Goal: Task Accomplishment & Management: Manage account settings

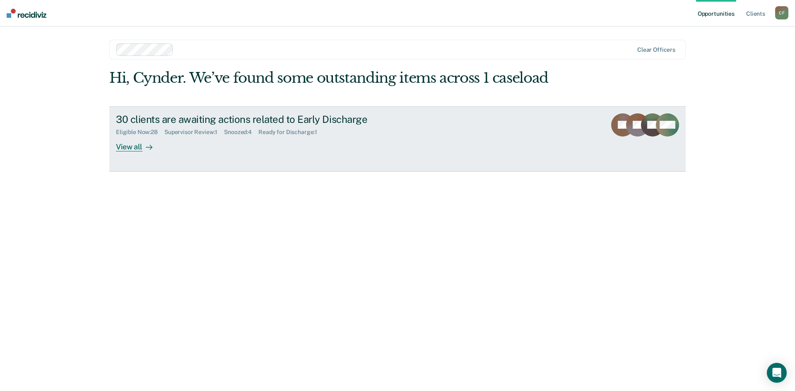
click at [118, 146] on div "View all" at bounding box center [139, 143] width 46 height 16
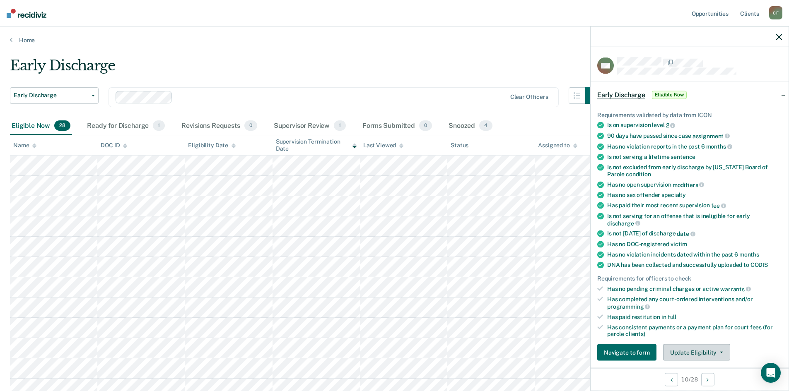
click at [698, 352] on button "Update Eligibility" at bounding box center [696, 353] width 67 height 17
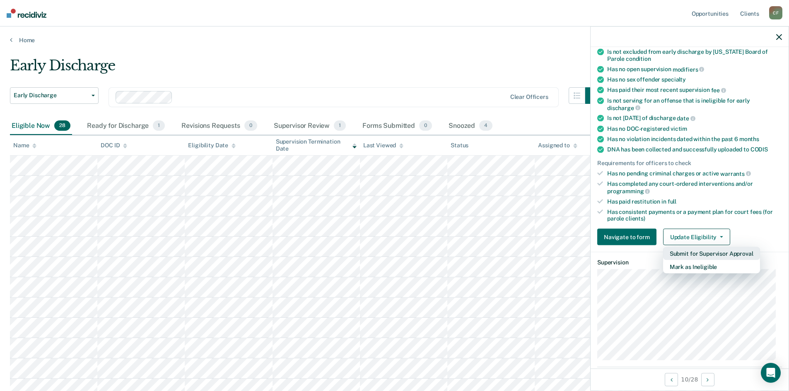
scroll to position [130, 0]
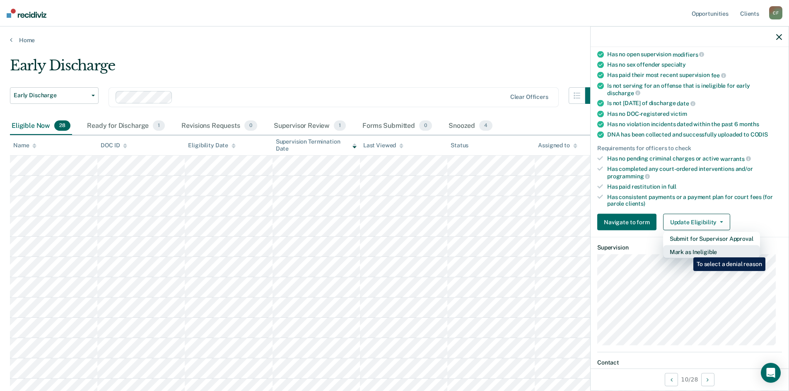
click at [687, 251] on button "Mark as Ineligible" at bounding box center [711, 252] width 97 height 13
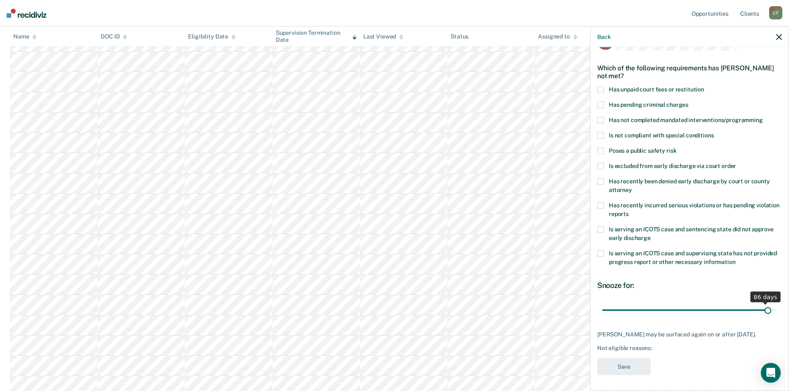
scroll to position [31, 0]
drag, startPoint x: 661, startPoint y: 302, endPoint x: 778, endPoint y: 306, distance: 117.3
type input "90"
click at [777, 306] on input "range" at bounding box center [689, 309] width 175 height 14
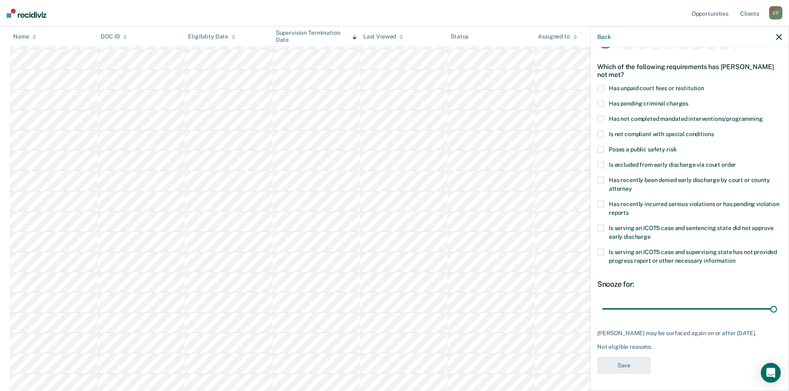
click at [661, 348] on div "Not eligible reasons:" at bounding box center [689, 347] width 185 height 7
click at [653, 348] on div "Not eligible reasons:" at bounding box center [689, 347] width 185 height 7
click at [659, 338] on div "[PERSON_NAME] may be surfaced again on or after [DATE]. Not eligible reasons:" at bounding box center [689, 340] width 185 height 21
click at [657, 330] on div "[PERSON_NAME] may be surfaced again on or after [DATE]." at bounding box center [689, 333] width 185 height 7
click at [704, 344] on div "Not eligible reasons:" at bounding box center [689, 347] width 185 height 7
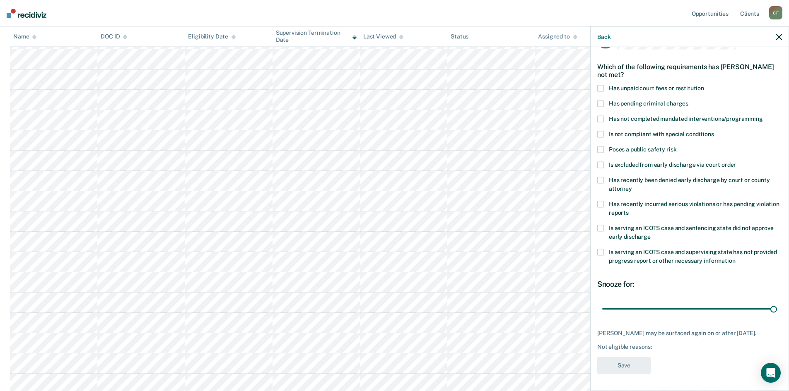
click at [703, 351] on div "WE Which of the following requirements has [PERSON_NAME] not met? Has unpaid co…" at bounding box center [689, 205] width 185 height 347
drag, startPoint x: 665, startPoint y: 368, endPoint x: 660, endPoint y: 357, distance: 11.1
click at [664, 367] on div "WE Which of the following requirements has [PERSON_NAME] not met? Has unpaid co…" at bounding box center [689, 205] width 185 height 347
click at [656, 347] on div "Not eligible reasons:" at bounding box center [689, 347] width 185 height 7
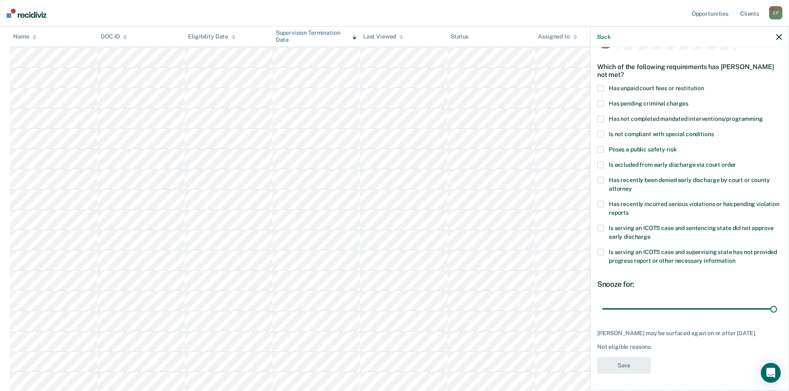
click at [613, 349] on div "Not eligible reasons:" at bounding box center [689, 347] width 185 height 7
click at [612, 349] on div "Not eligible reasons:" at bounding box center [689, 347] width 185 height 7
click at [674, 341] on div "[PERSON_NAME] may be surfaced again on or after [DATE]. Not eligible reasons:" at bounding box center [689, 340] width 185 height 21
click at [671, 346] on div "Not eligible reasons:" at bounding box center [689, 347] width 185 height 7
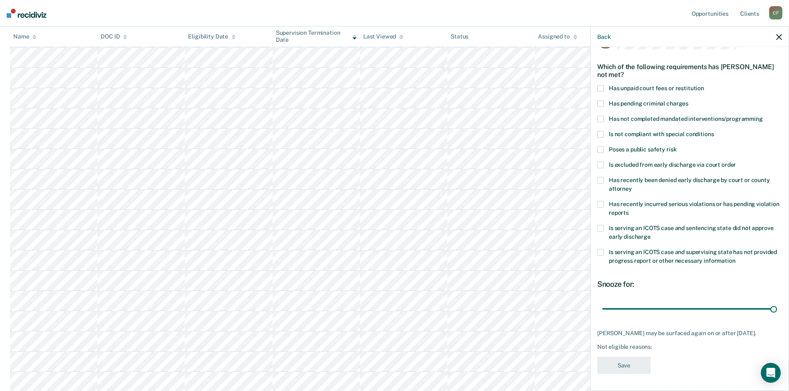
click at [661, 352] on div "WE Which of the following requirements has [PERSON_NAME] not met? Has unpaid co…" at bounding box center [689, 205] width 185 height 347
click at [720, 351] on div "WE Which of the following requirements has [PERSON_NAME] not met? Has unpaid co…" at bounding box center [689, 205] width 185 height 347
drag, startPoint x: 666, startPoint y: 347, endPoint x: 661, endPoint y: 350, distance: 5.6
click at [666, 347] on div "Not eligible reasons:" at bounding box center [689, 347] width 185 height 7
click at [604, 77] on div "Which of the following requirements has [PERSON_NAME] not met?" at bounding box center [689, 70] width 185 height 29
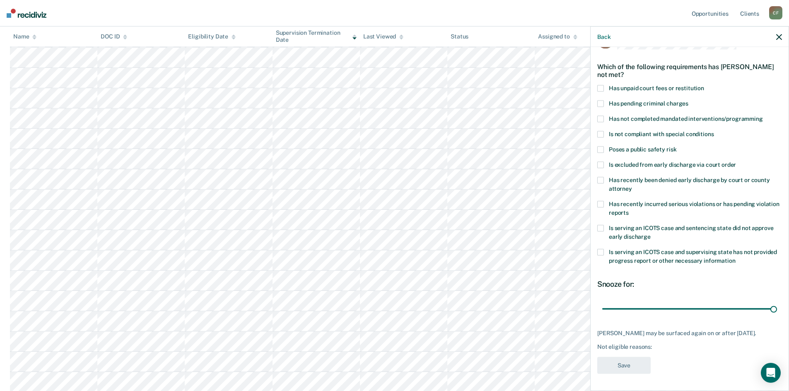
click at [602, 85] on span at bounding box center [600, 88] width 7 height 7
click at [629, 369] on button "Save" at bounding box center [623, 365] width 53 height 17
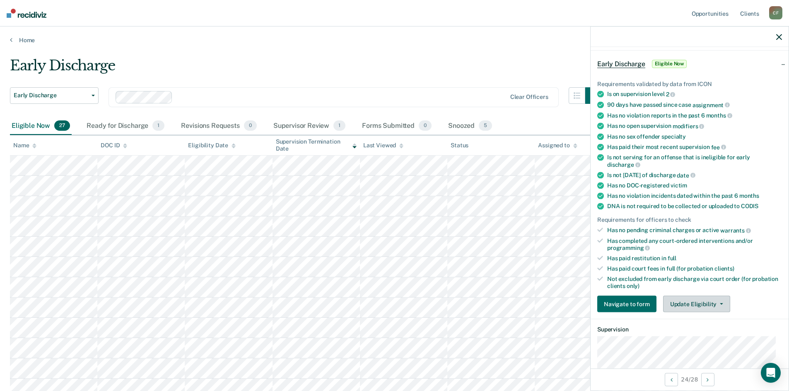
click at [708, 304] on button "Update Eligibility" at bounding box center [696, 304] width 67 height 17
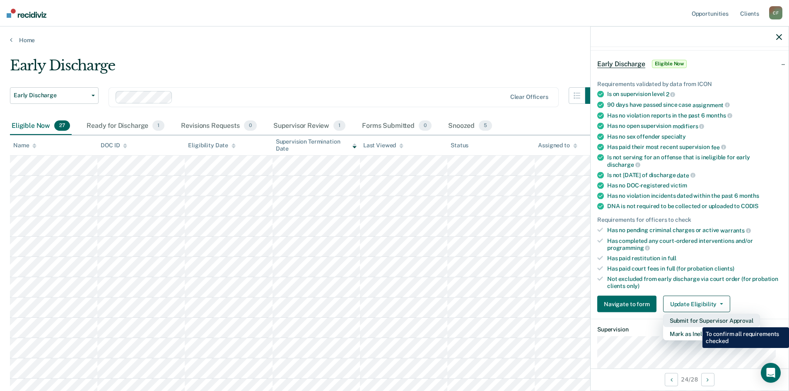
click at [696, 321] on button "Submit for Supervisor Approval" at bounding box center [711, 320] width 97 height 13
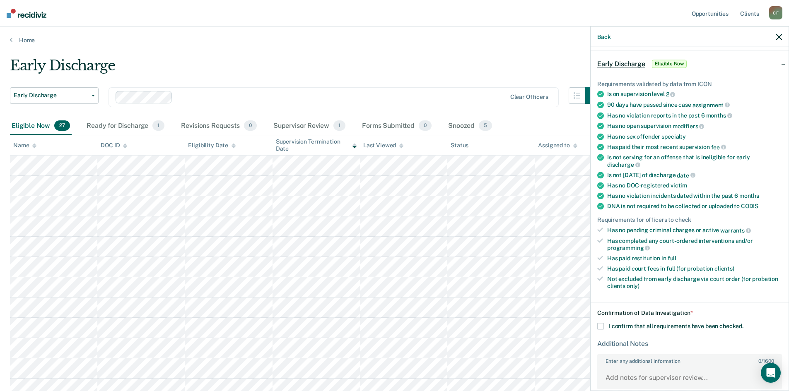
click at [600, 324] on span at bounding box center [600, 326] width 7 height 7
click at [743, 323] on input "I confirm that all requirements have been checked." at bounding box center [743, 323] width 0 height 0
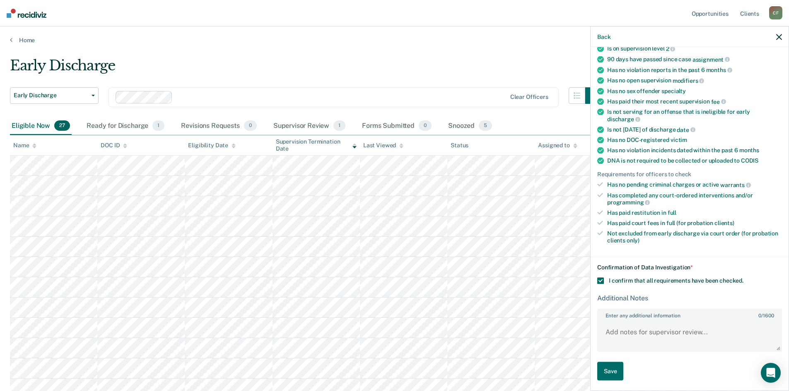
scroll to position [77, 0]
click at [614, 366] on button "Save" at bounding box center [610, 371] width 26 height 19
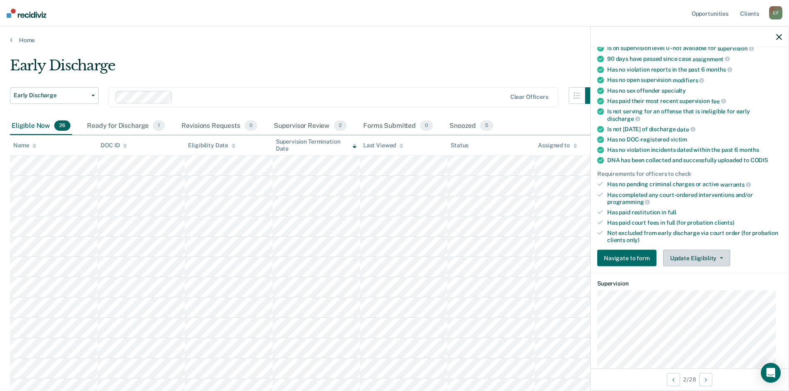
click at [711, 258] on button "Update Eligibility" at bounding box center [696, 258] width 67 height 17
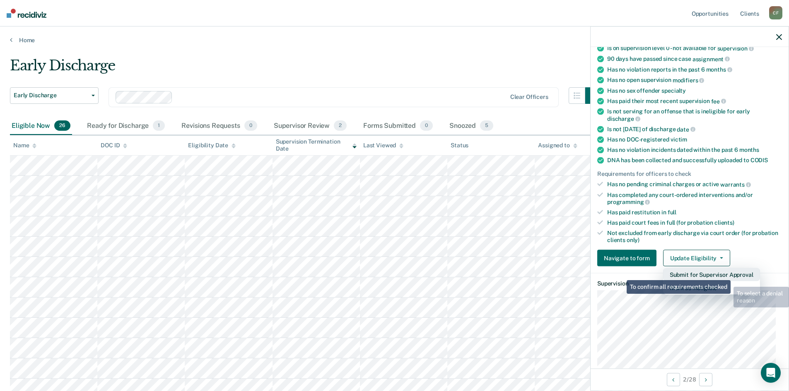
click at [733, 272] on button "Submit for Supervisor Approval" at bounding box center [711, 274] width 97 height 13
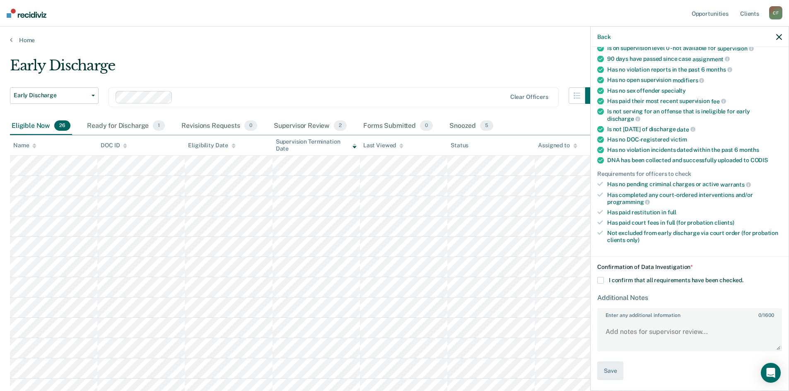
click at [604, 278] on label "I confirm that all requirements have been checked." at bounding box center [689, 280] width 185 height 7
click at [743, 277] on input "I confirm that all requirements have been checked." at bounding box center [743, 277] width 0 height 0
click at [610, 373] on button "Save" at bounding box center [610, 371] width 26 height 19
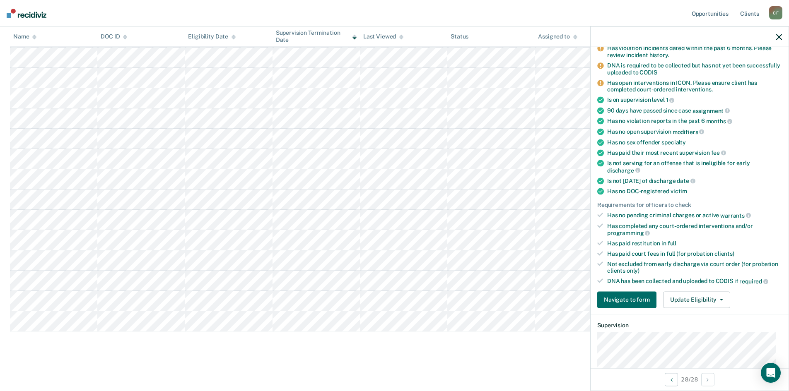
scroll to position [129, 0]
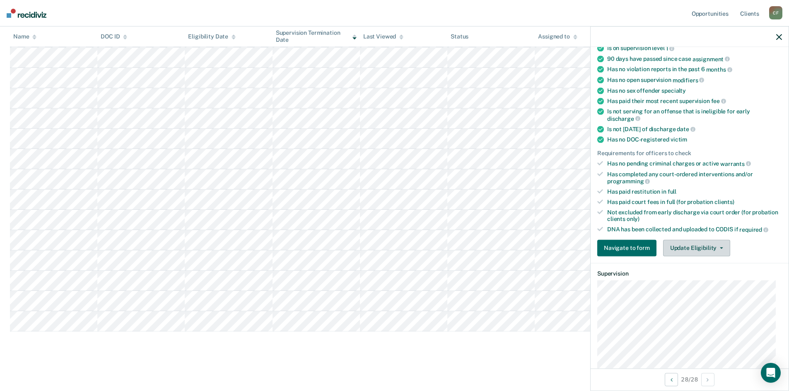
click at [712, 244] on button "Update Eligibility" at bounding box center [696, 248] width 67 height 17
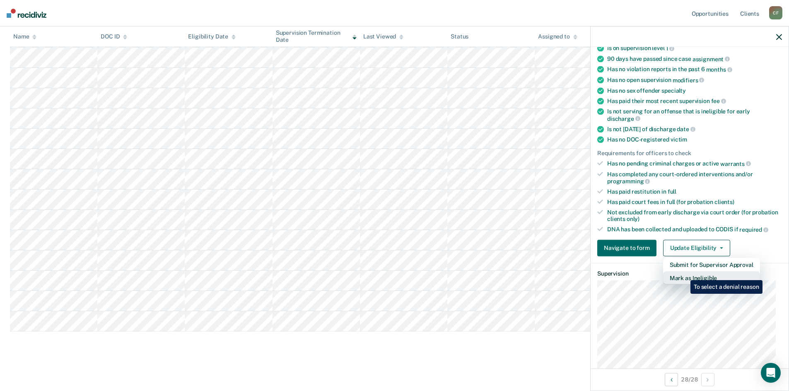
click at [684, 274] on button "Mark as Ineligible" at bounding box center [711, 277] width 97 height 13
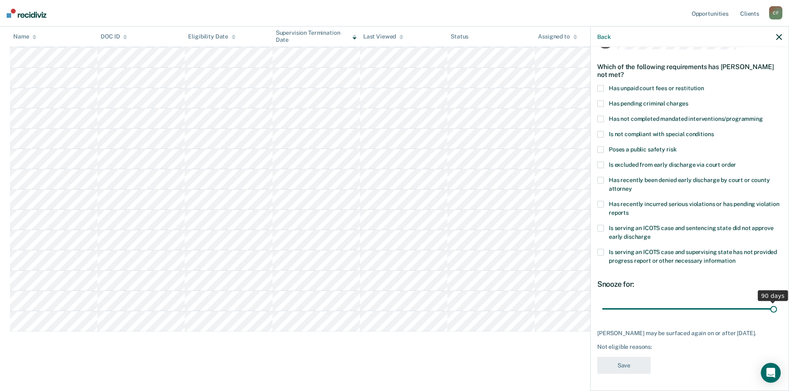
drag, startPoint x: 659, startPoint y: 301, endPoint x: 787, endPoint y: 301, distance: 127.9
type input "90"
click at [777, 302] on input "range" at bounding box center [689, 309] width 175 height 14
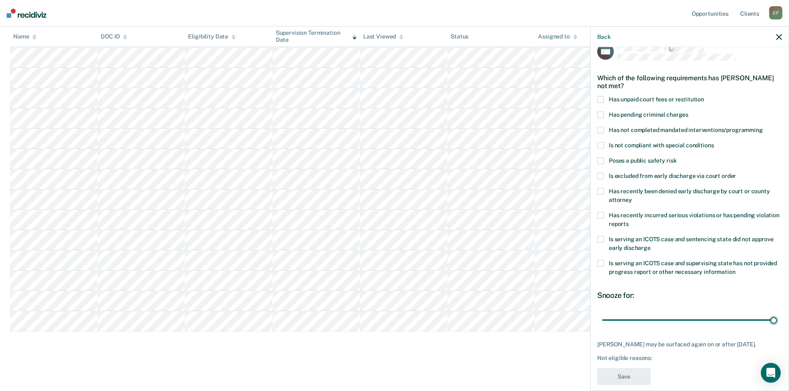
scroll to position [0, 0]
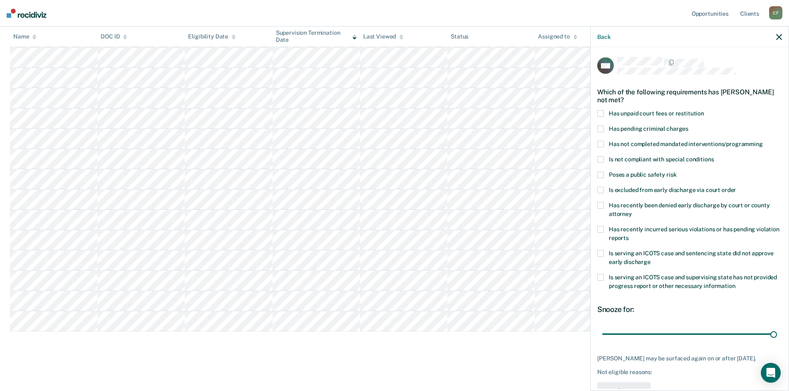
click at [599, 113] on span at bounding box center [600, 114] width 7 height 7
click at [601, 126] on span at bounding box center [600, 129] width 7 height 7
click at [599, 126] on span at bounding box center [600, 129] width 7 height 7
click at [602, 144] on span at bounding box center [600, 144] width 7 height 7
click at [599, 157] on span at bounding box center [600, 160] width 7 height 7
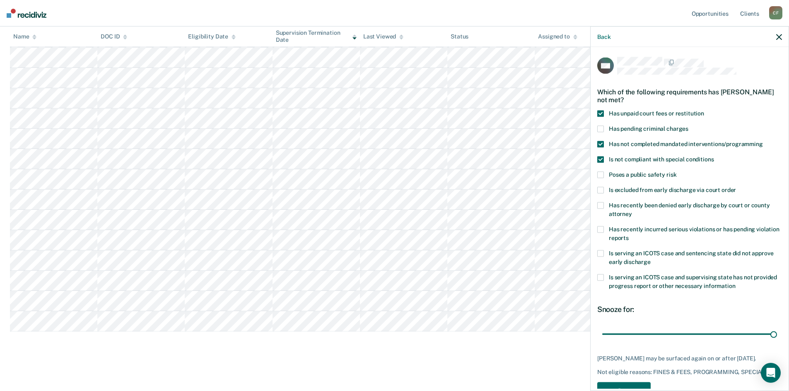
scroll to position [31, 0]
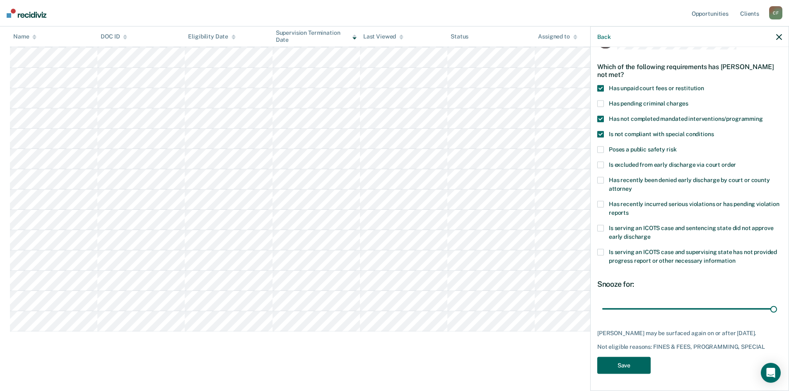
click at [619, 369] on button "Save" at bounding box center [623, 365] width 53 height 17
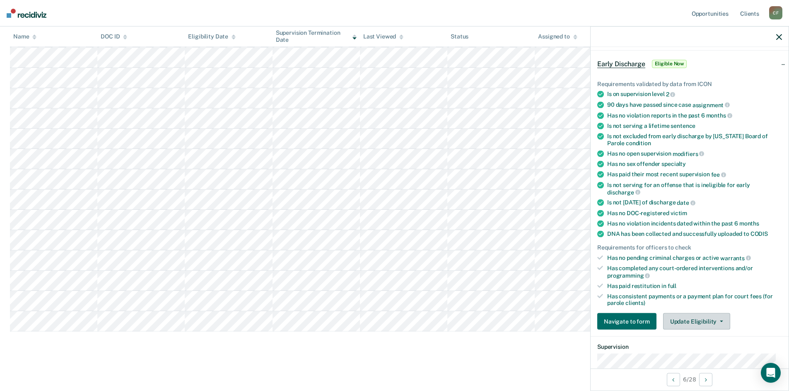
click at [682, 320] on button "Update Eligibility" at bounding box center [696, 321] width 67 height 17
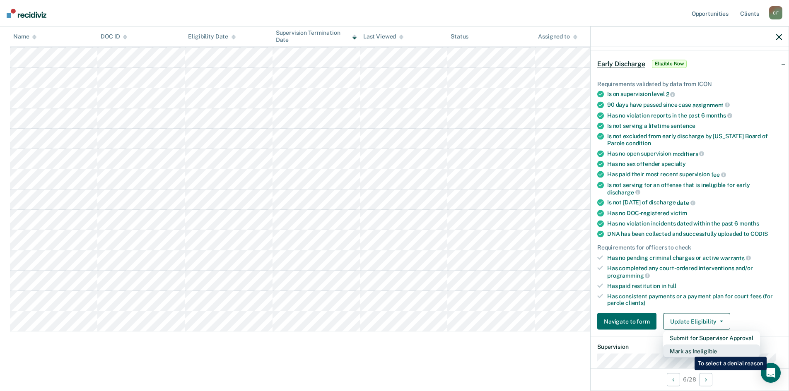
click at [688, 351] on button "Mark as Ineligible" at bounding box center [711, 351] width 97 height 13
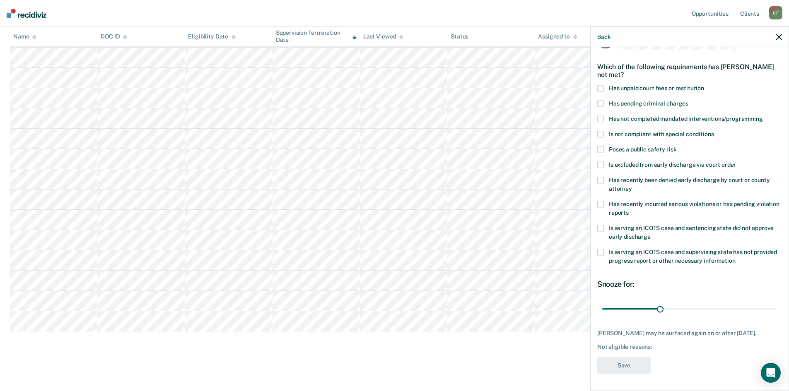
click at [601, 85] on span at bounding box center [600, 88] width 7 height 7
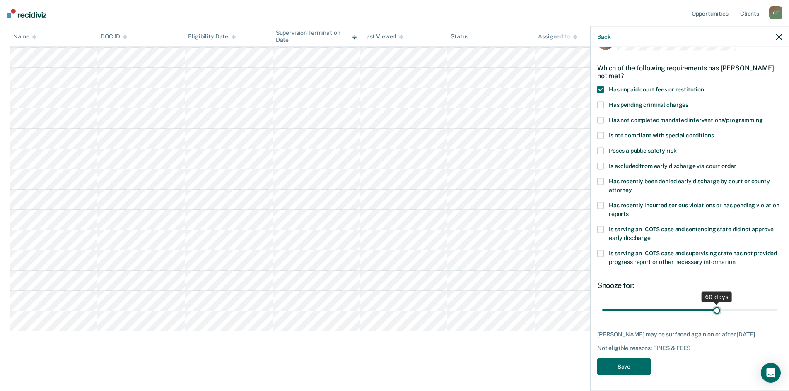
drag, startPoint x: 658, startPoint y: 304, endPoint x: 713, endPoint y: 304, distance: 55.1
type input "60"
click at [713, 304] on input "range" at bounding box center [689, 310] width 175 height 14
click at [630, 368] on button "Save" at bounding box center [623, 367] width 53 height 17
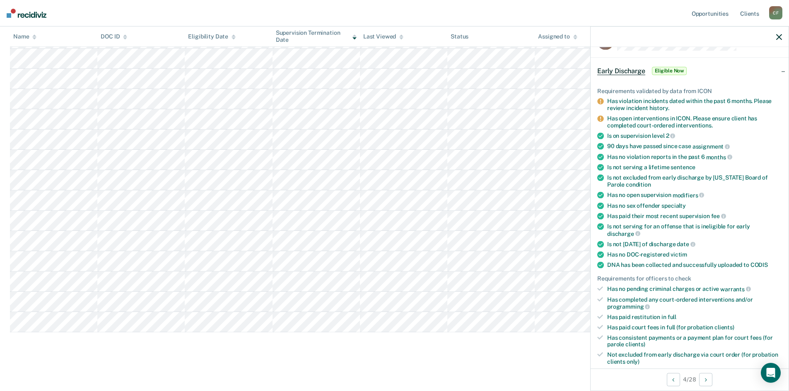
scroll to position [291, 0]
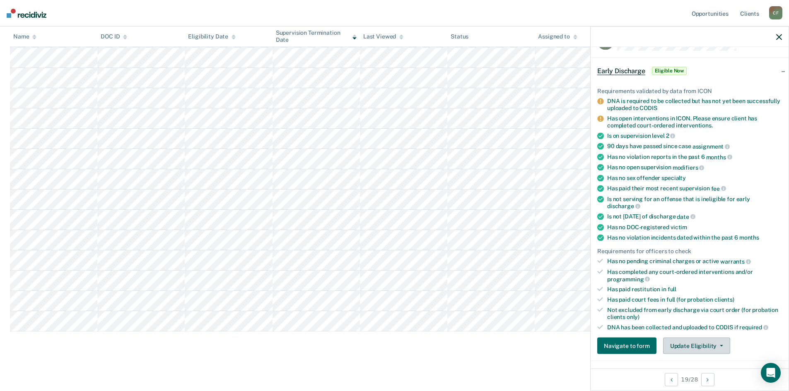
click at [711, 344] on button "Update Eligibility" at bounding box center [696, 346] width 67 height 17
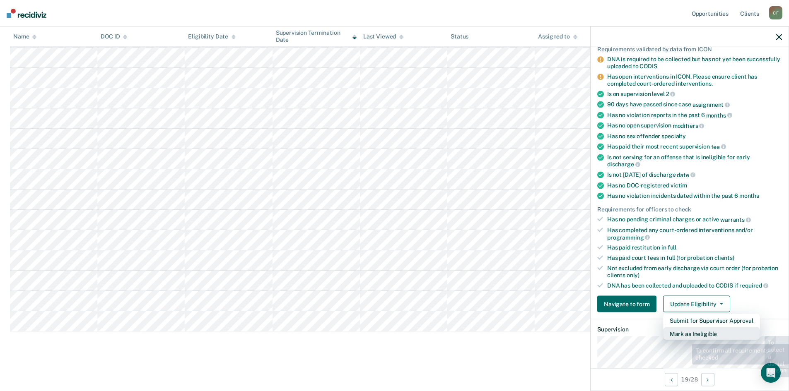
scroll to position [148, 0]
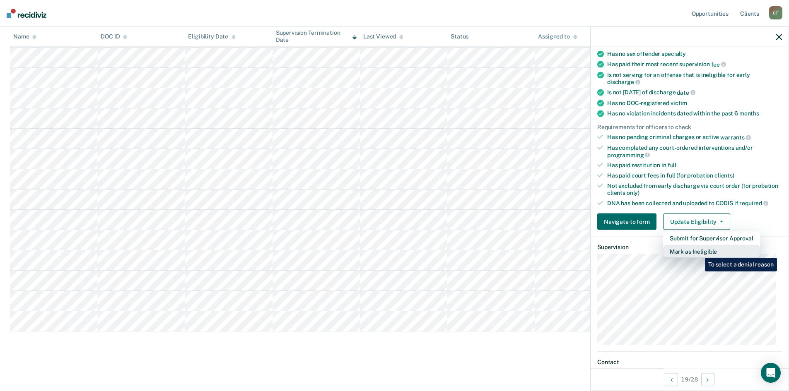
click at [699, 252] on button "Mark as Ineligible" at bounding box center [711, 251] width 97 height 13
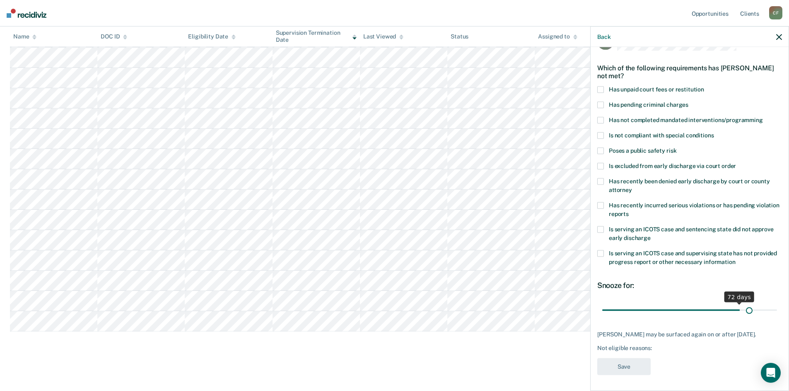
scroll to position [31, 0]
drag, startPoint x: 658, startPoint y: 303, endPoint x: 762, endPoint y: 304, distance: 104.3
click at [762, 304] on input "range" at bounding box center [689, 309] width 175 height 14
drag, startPoint x: 761, startPoint y: 304, endPoint x: 795, endPoint y: 302, distance: 33.2
type input "90"
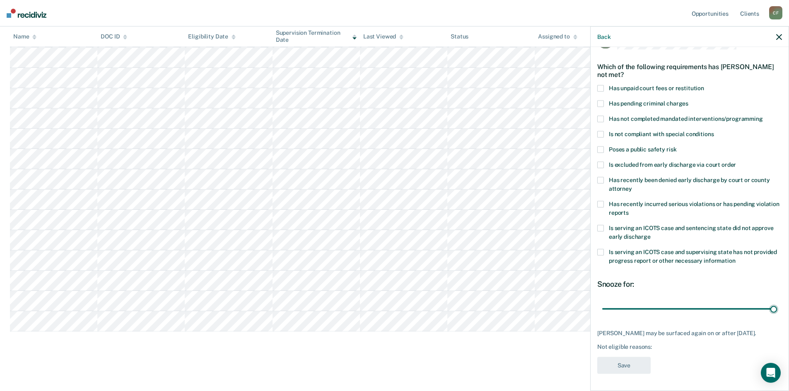
click at [777, 302] on input "range" at bounding box center [689, 309] width 175 height 14
click at [602, 85] on span at bounding box center [600, 88] width 7 height 7
click at [607, 116] on label "Has not completed mandated interventions/programming" at bounding box center [689, 120] width 185 height 9
click at [601, 131] on span at bounding box center [600, 134] width 7 height 7
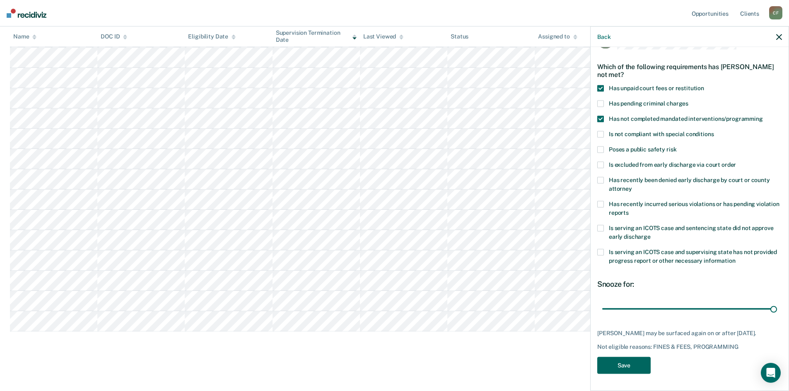
click at [618, 369] on button "Save" at bounding box center [623, 365] width 53 height 17
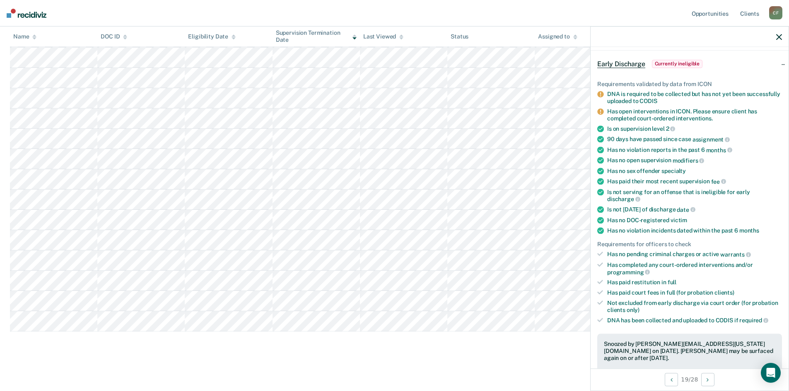
click at [74, 359] on main "Early Discharge Early Discharge Early Discharge Clear officers Eligible Now 22 …" at bounding box center [394, 81] width 789 height 615
click at [779, 36] on icon "button" at bounding box center [779, 37] width 6 height 6
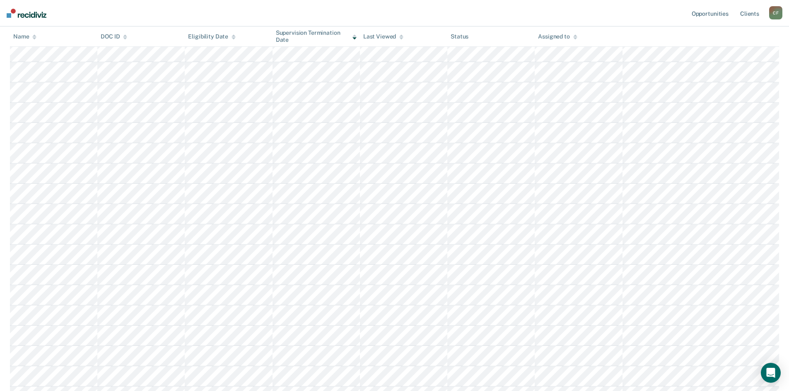
scroll to position [146, 0]
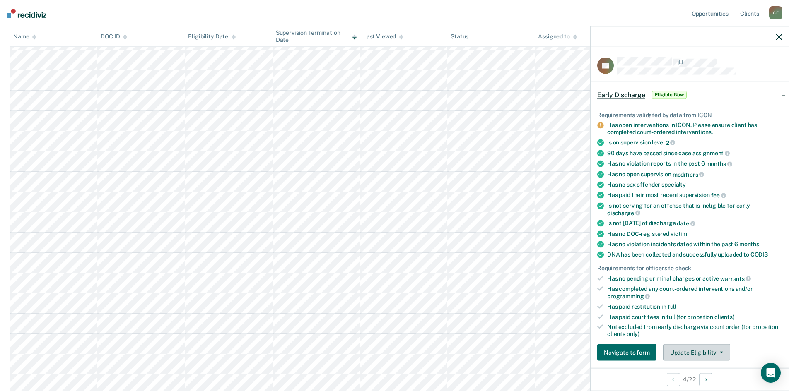
click at [716, 353] on button "Update Eligibility" at bounding box center [696, 353] width 67 height 17
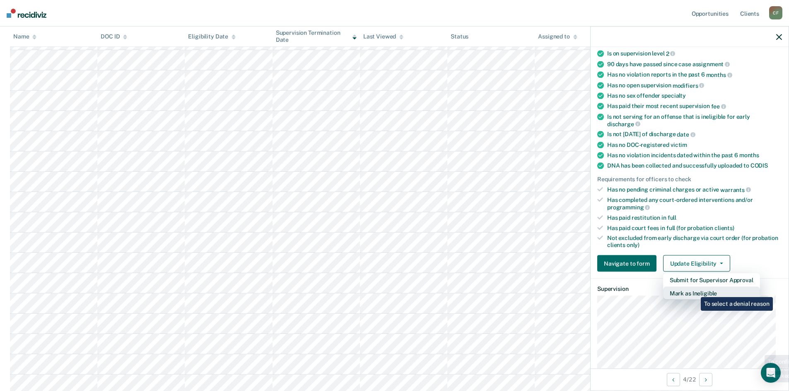
click at [694, 291] on button "Mark as Ineligible" at bounding box center [711, 293] width 97 height 13
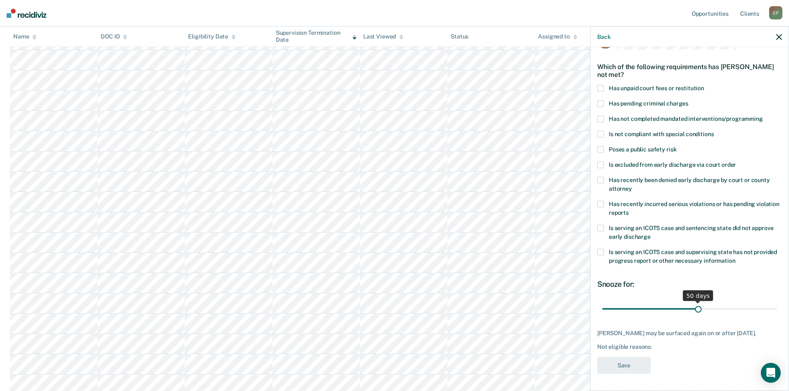
scroll to position [31, 0]
drag, startPoint x: 658, startPoint y: 302, endPoint x: 713, endPoint y: 302, distance: 55.5
type input "60"
click at [713, 302] on input "range" at bounding box center [689, 309] width 175 height 14
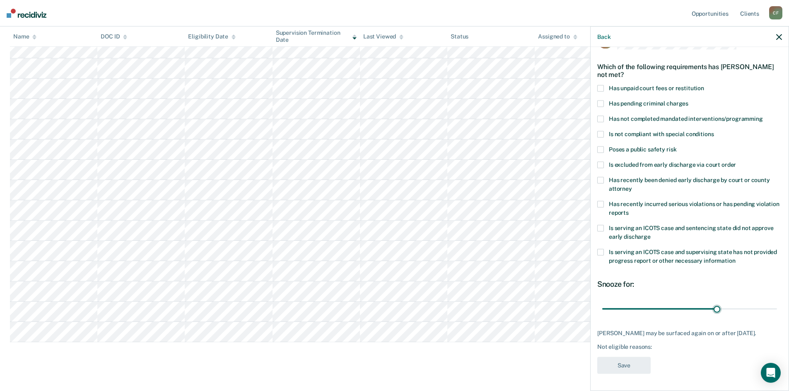
scroll to position [270, 0]
click at [605, 116] on label "Has not completed mandated interventions/programming" at bounding box center [689, 120] width 185 height 9
click at [624, 362] on button "Save" at bounding box center [623, 365] width 53 height 17
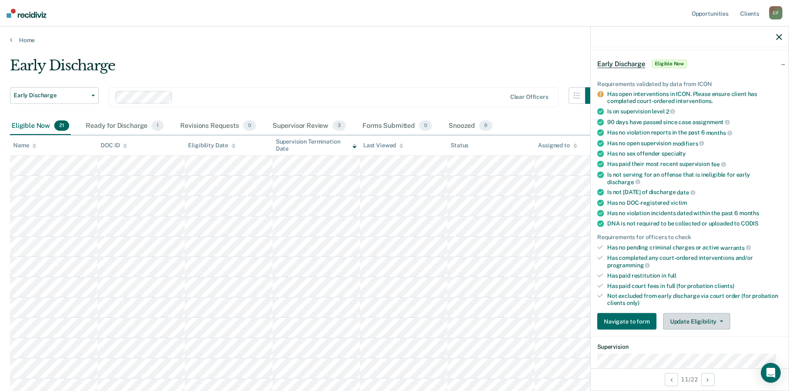
click at [698, 323] on button "Update Eligibility" at bounding box center [696, 321] width 67 height 17
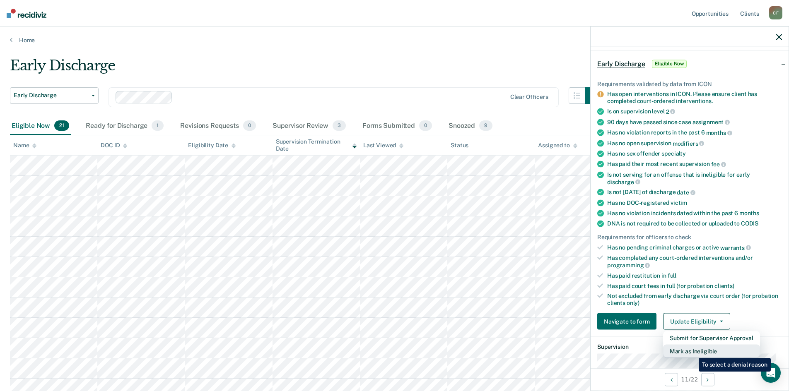
click at [692, 352] on button "Mark as Ineligible" at bounding box center [711, 351] width 97 height 13
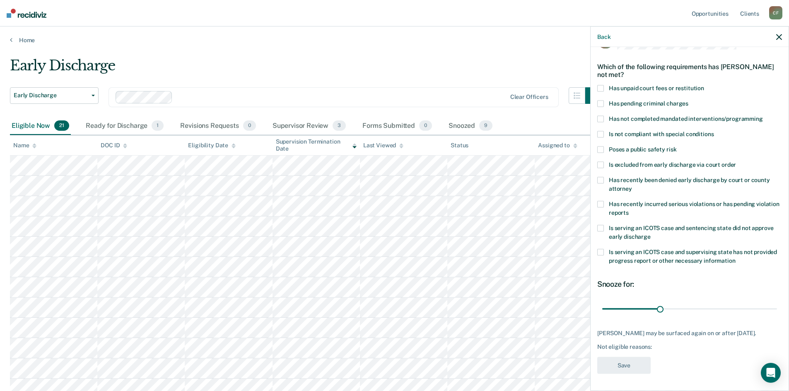
click at [602, 85] on span at bounding box center [600, 88] width 7 height 7
drag, startPoint x: 630, startPoint y: 369, endPoint x: 736, endPoint y: 357, distance: 106.7
click at [736, 357] on div "RP Which of the following requirements has [PERSON_NAME] not met? Has unpaid co…" at bounding box center [689, 205] width 185 height 347
drag, startPoint x: 658, startPoint y: 302, endPoint x: 795, endPoint y: 298, distance: 137.1
type input "90"
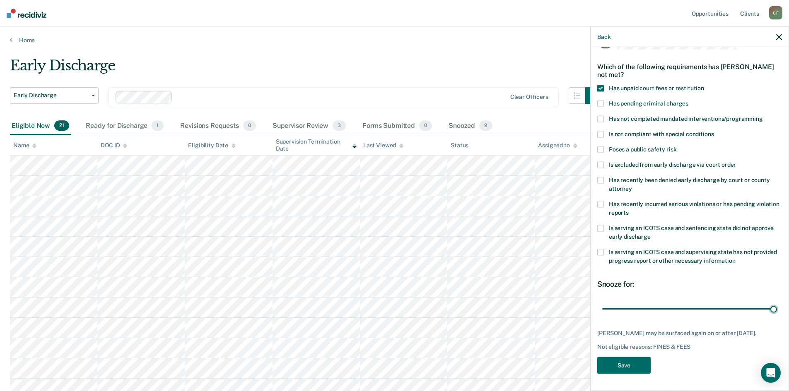
click at [777, 302] on input "range" at bounding box center [689, 309] width 175 height 14
click at [615, 364] on button "Save" at bounding box center [623, 365] width 53 height 17
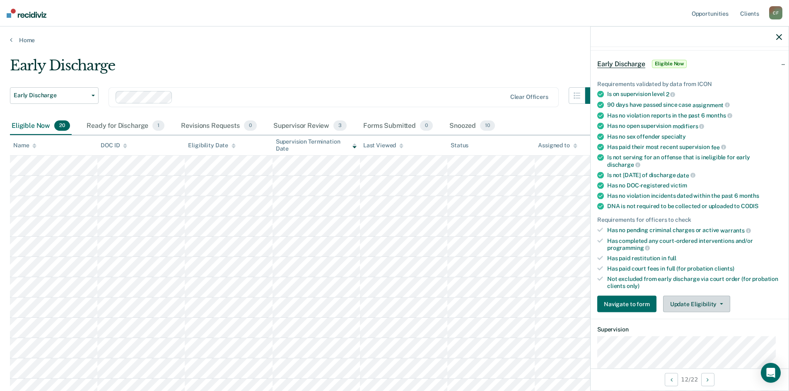
click at [708, 306] on button "Update Eligibility" at bounding box center [696, 304] width 67 height 17
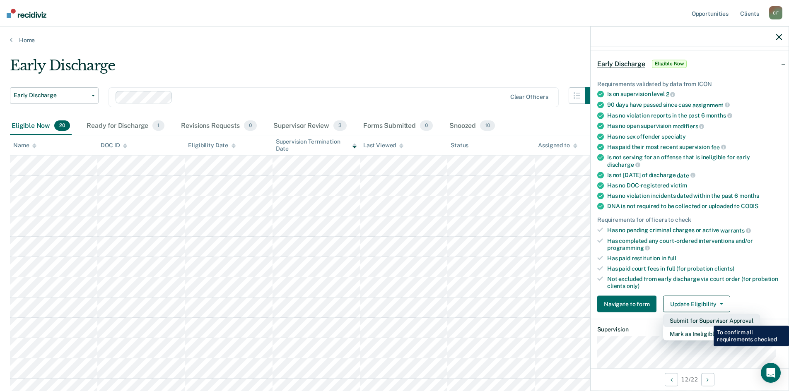
click at [707, 320] on button "Submit for Supervisor Approval" at bounding box center [711, 320] width 97 height 13
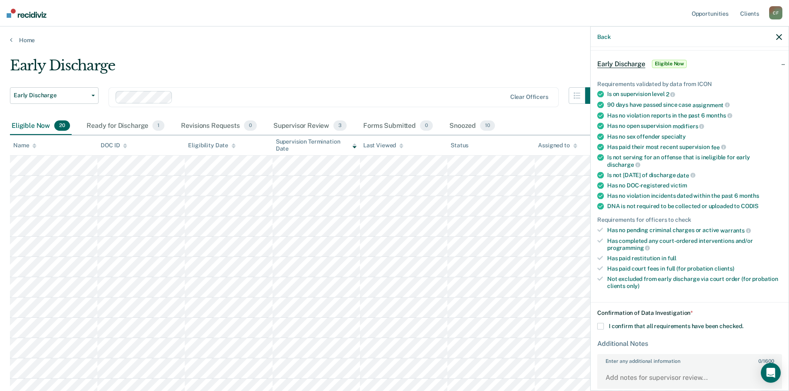
click at [599, 325] on span at bounding box center [600, 326] width 7 height 7
click at [743, 323] on input "I confirm that all requirements have been checked." at bounding box center [743, 323] width 0 height 0
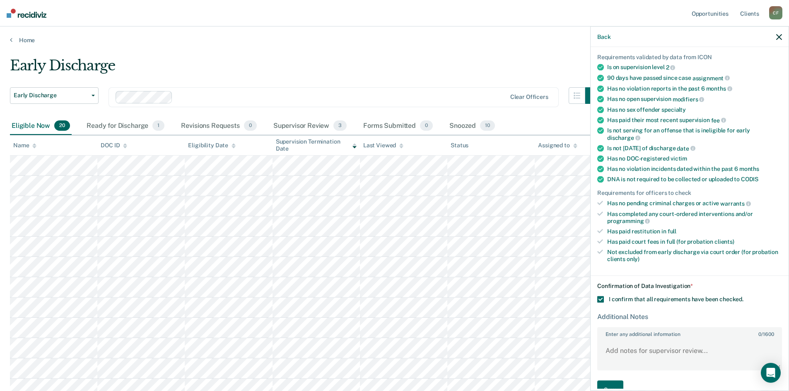
scroll to position [72, 0]
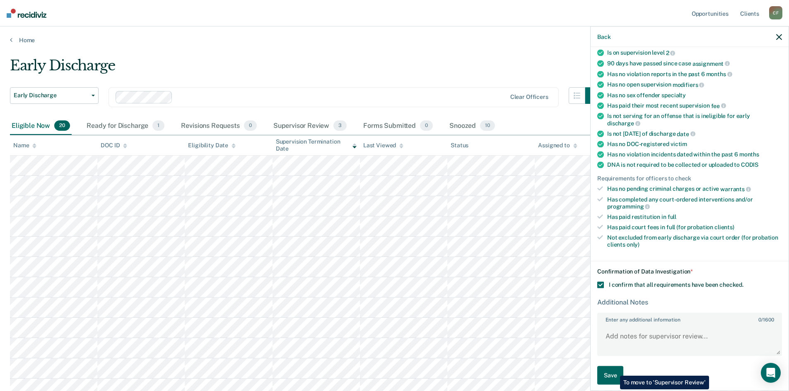
click at [614, 370] on button "Save" at bounding box center [610, 375] width 26 height 19
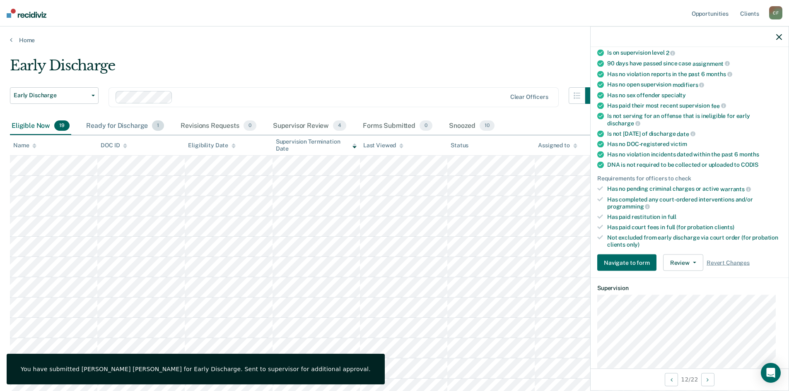
click at [132, 124] on div "Ready for Discharge 1" at bounding box center [124, 126] width 81 height 18
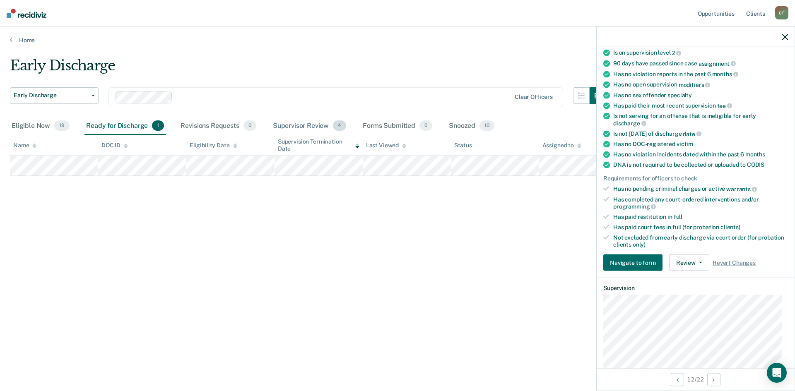
click at [310, 124] on div "Supervisor Review 4" at bounding box center [309, 126] width 77 height 18
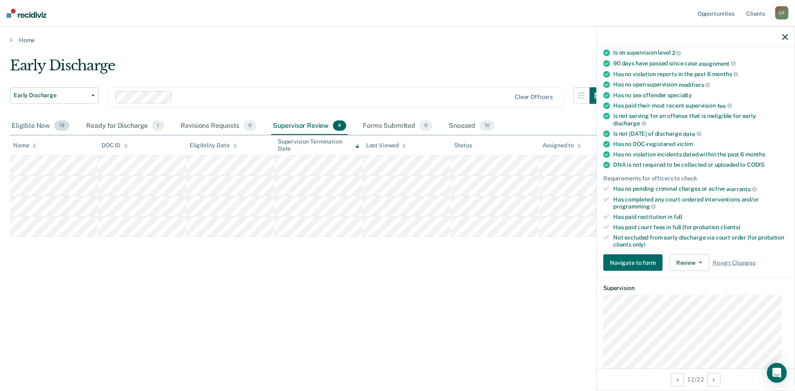
click at [37, 128] on div "Eligible Now 19" at bounding box center [40, 126] width 61 height 18
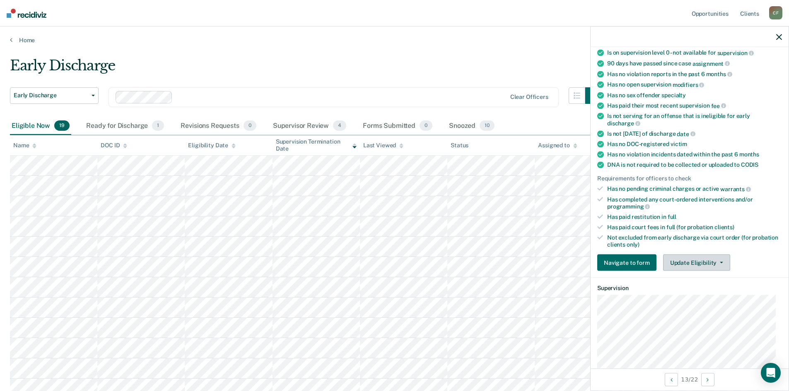
click at [705, 258] on button "Update Eligibility" at bounding box center [696, 263] width 67 height 17
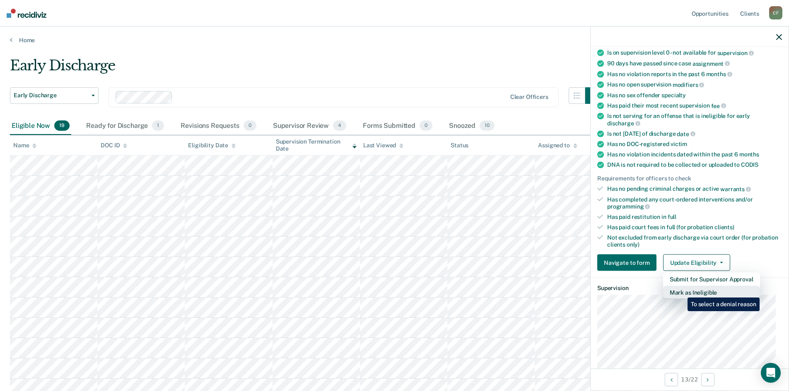
click at [681, 292] on button "Mark as Ineligible" at bounding box center [711, 292] width 97 height 13
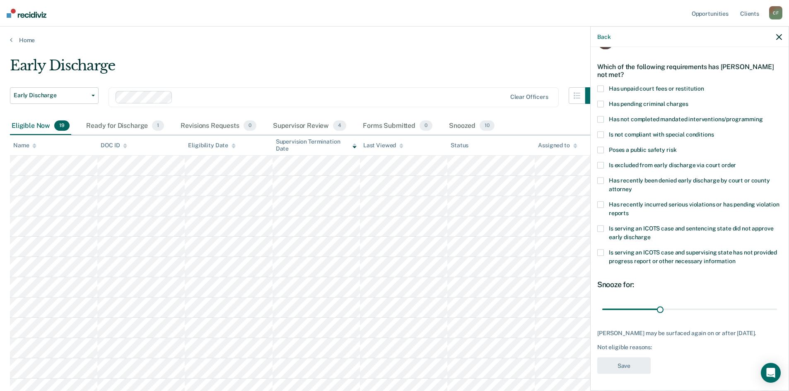
scroll to position [31, 0]
click at [603, 36] on button "Back" at bounding box center [603, 36] width 13 height 7
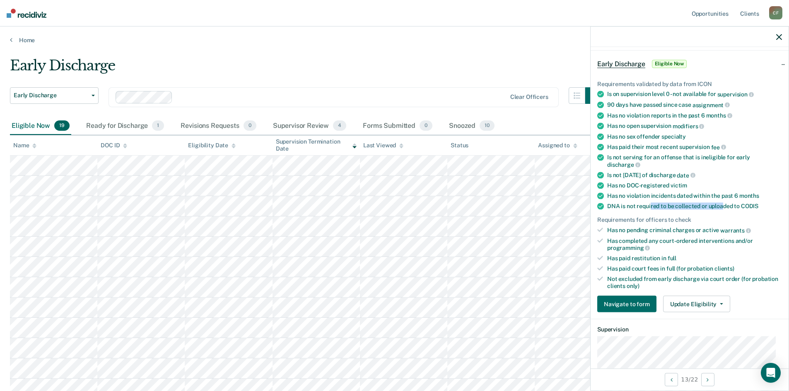
drag, startPoint x: 723, startPoint y: 204, endPoint x: 651, endPoint y: 205, distance: 72.5
click at [651, 205] on div "DNA is not required to be collected or uploaded to CODIS" at bounding box center [694, 206] width 175 height 7
